Goal: Find specific page/section: Find specific page/section

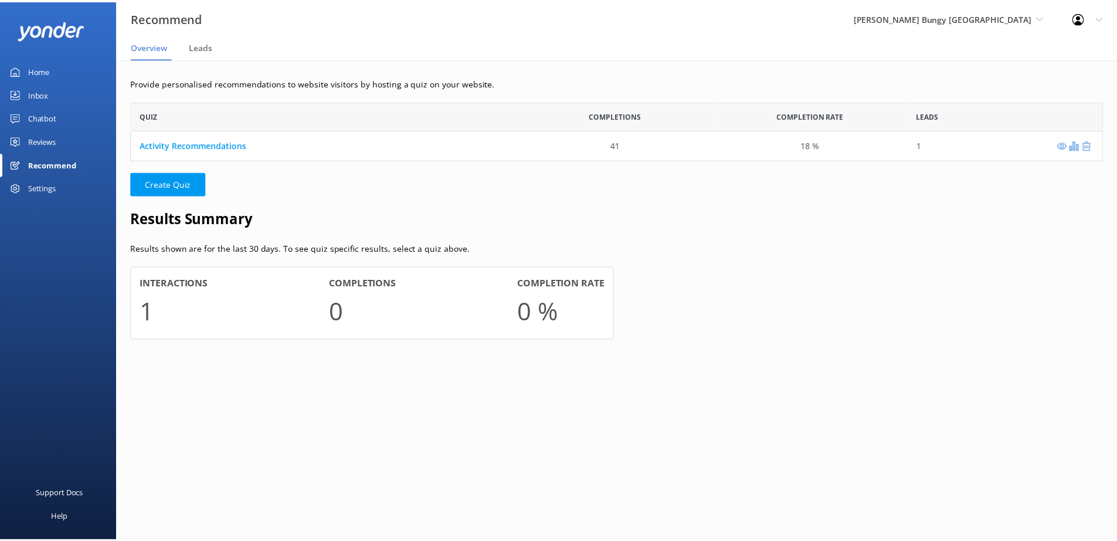
scroll to position [50, 972]
click at [44, 140] on div "Reviews" at bounding box center [42, 140] width 28 height 23
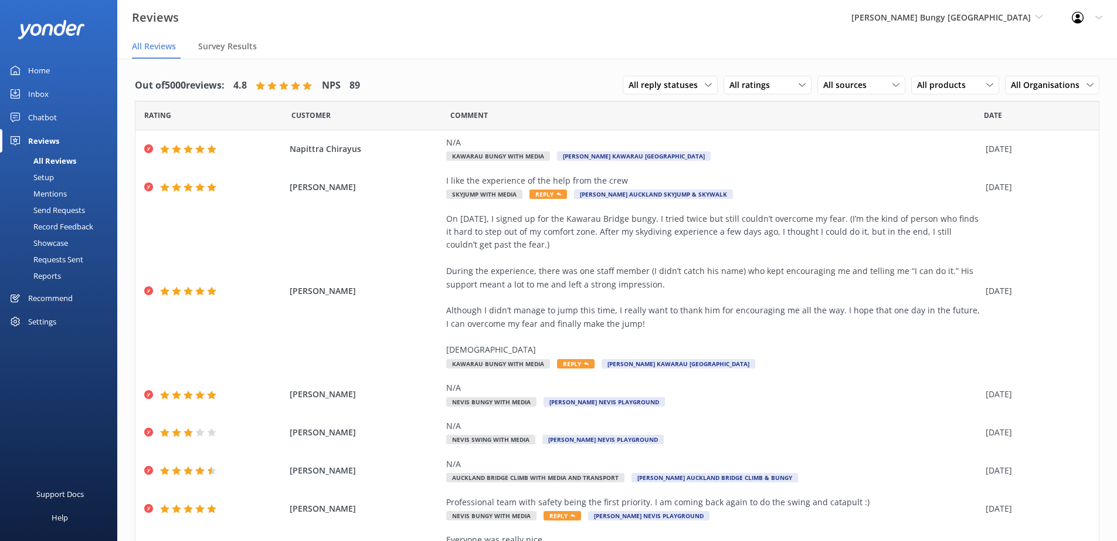
click at [46, 120] on div "Chatbot" at bounding box center [42, 117] width 29 height 23
